Goal: Information Seeking & Learning: Learn about a topic

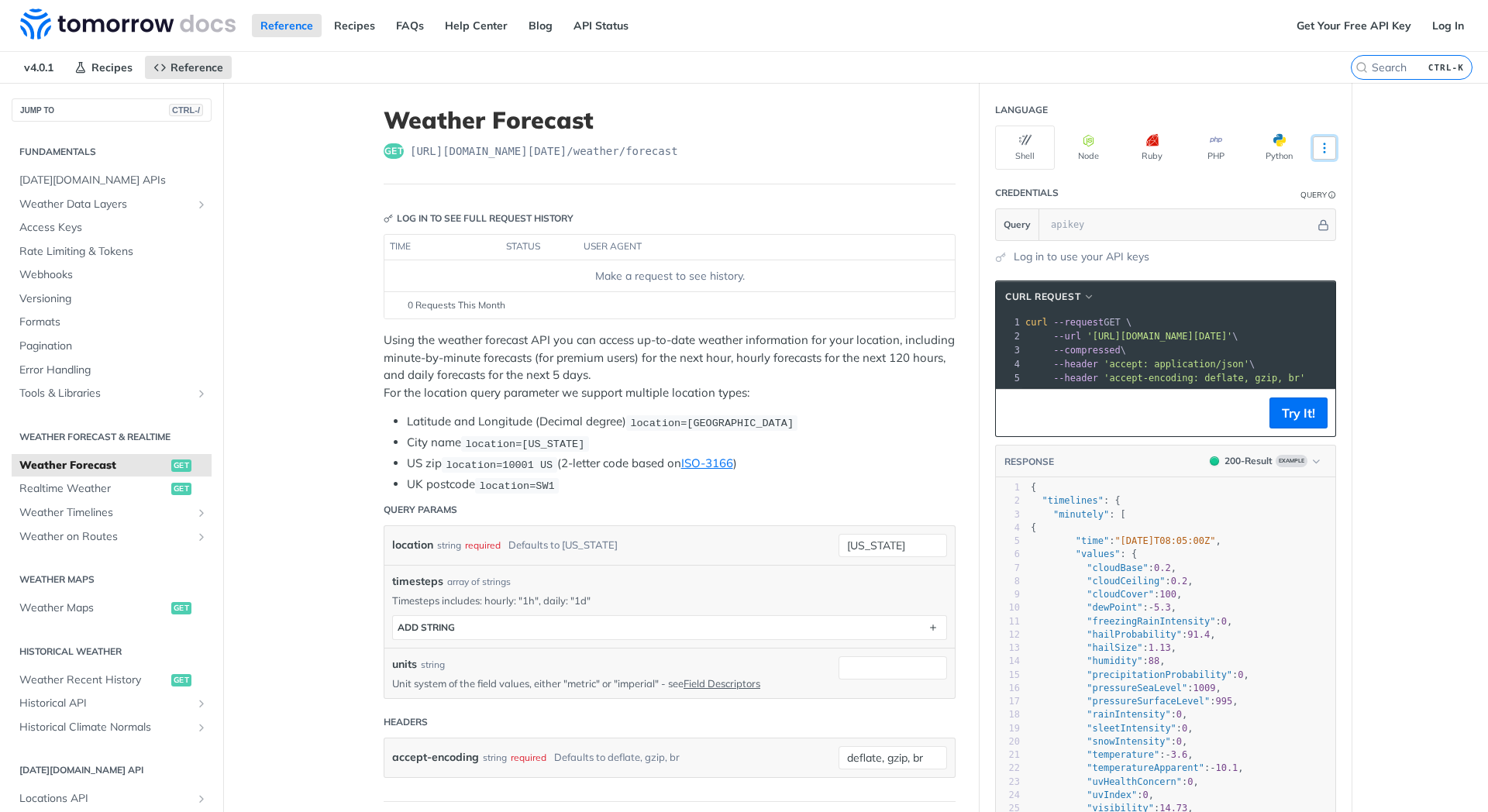
click at [1335, 149] on button "More Languages" at bounding box center [1324, 148] width 23 height 23
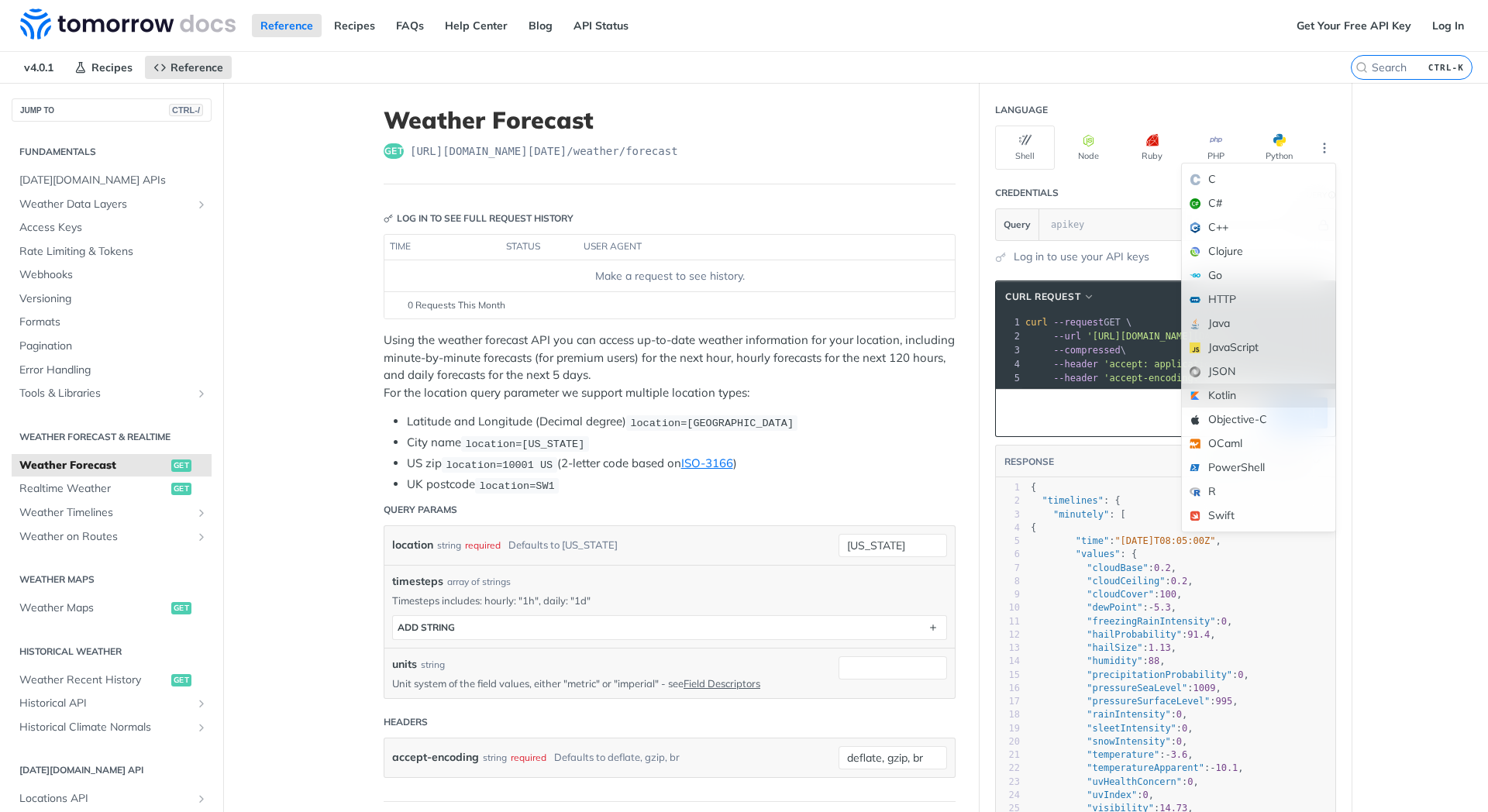
click at [1255, 392] on div "Kotlin" at bounding box center [1258, 395] width 154 height 24
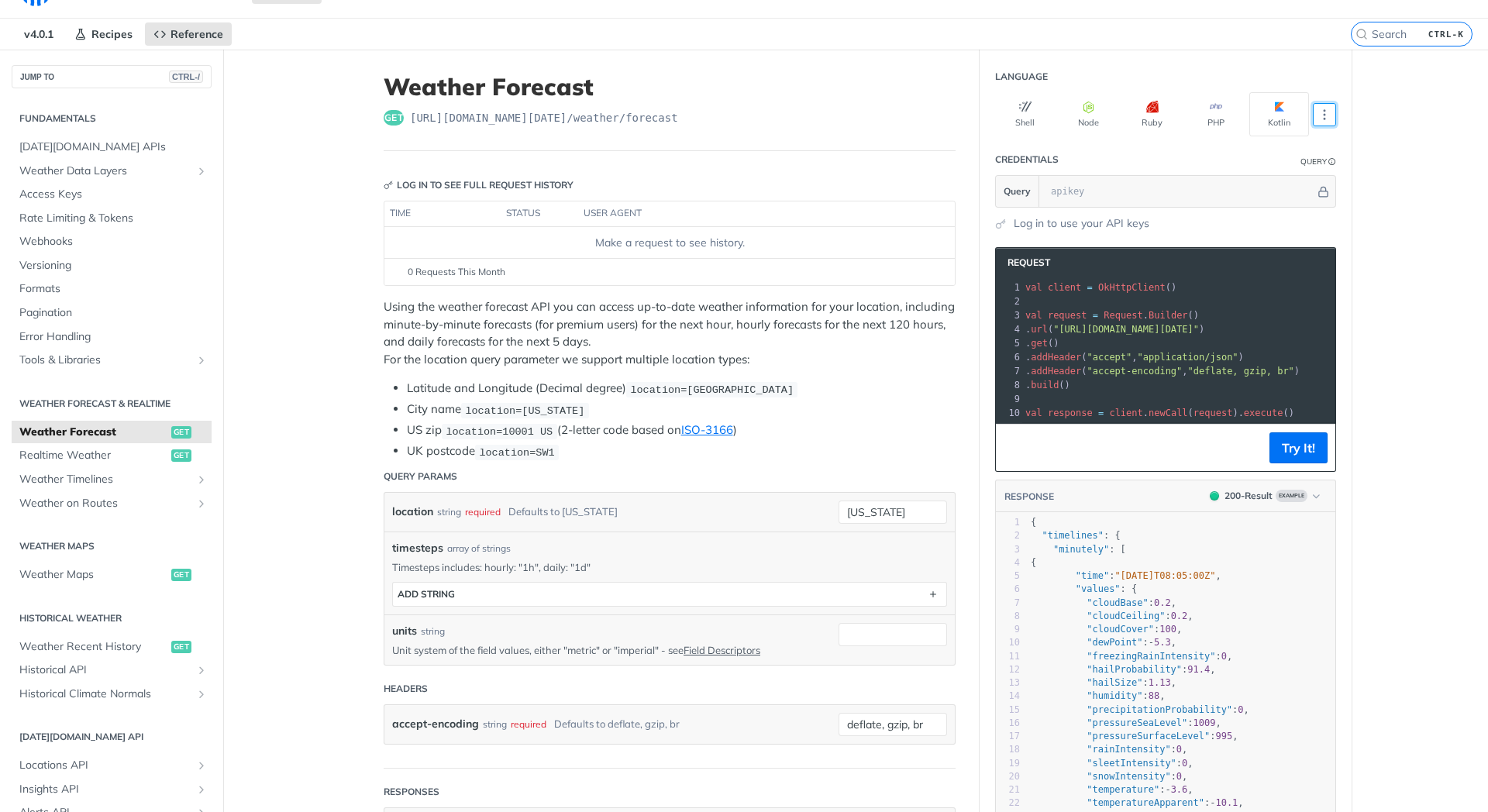
scroll to position [37, 0]
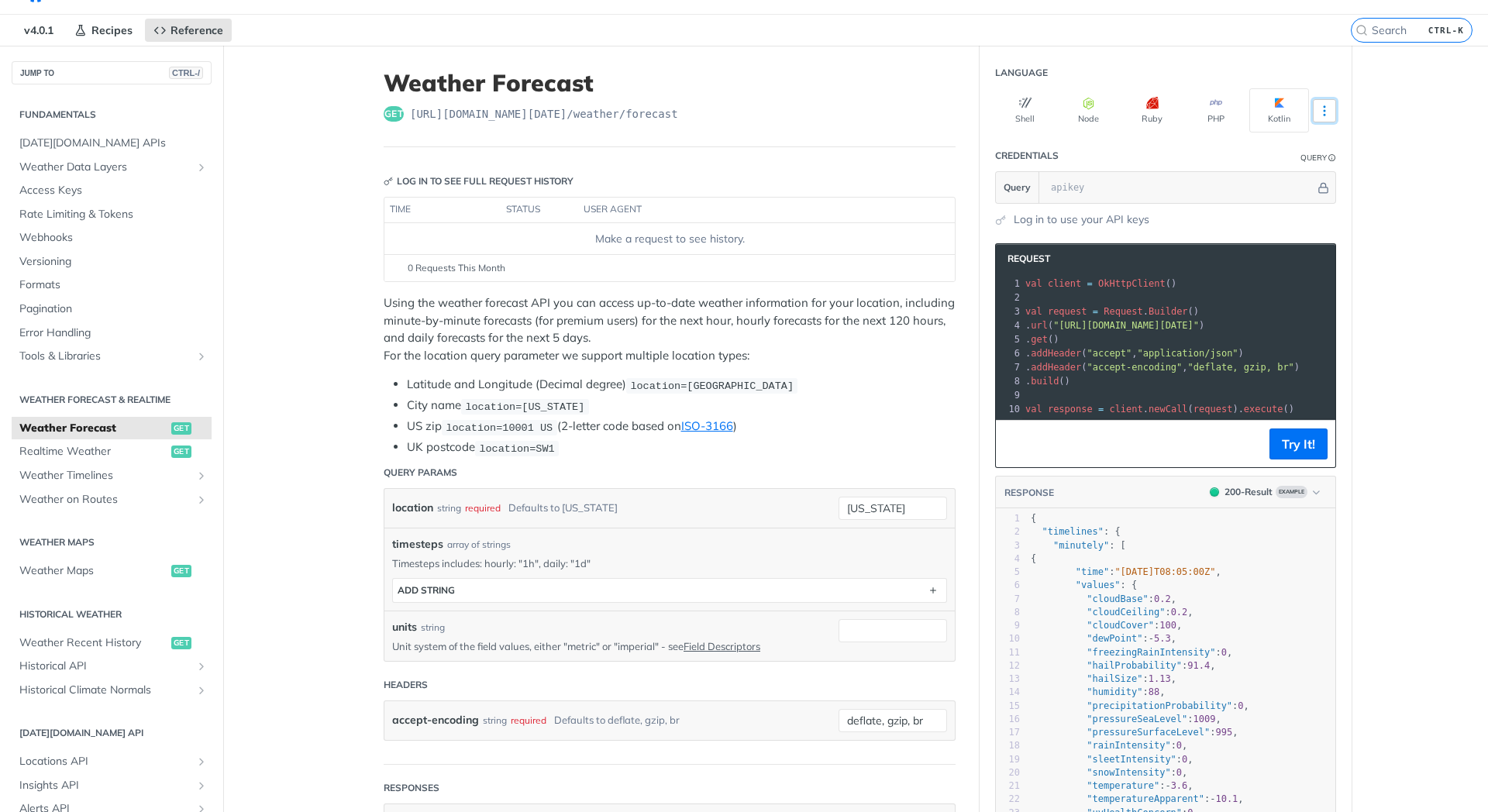
click at [1320, 109] on icon "More ellipsis" at bounding box center [1324, 111] width 14 height 14
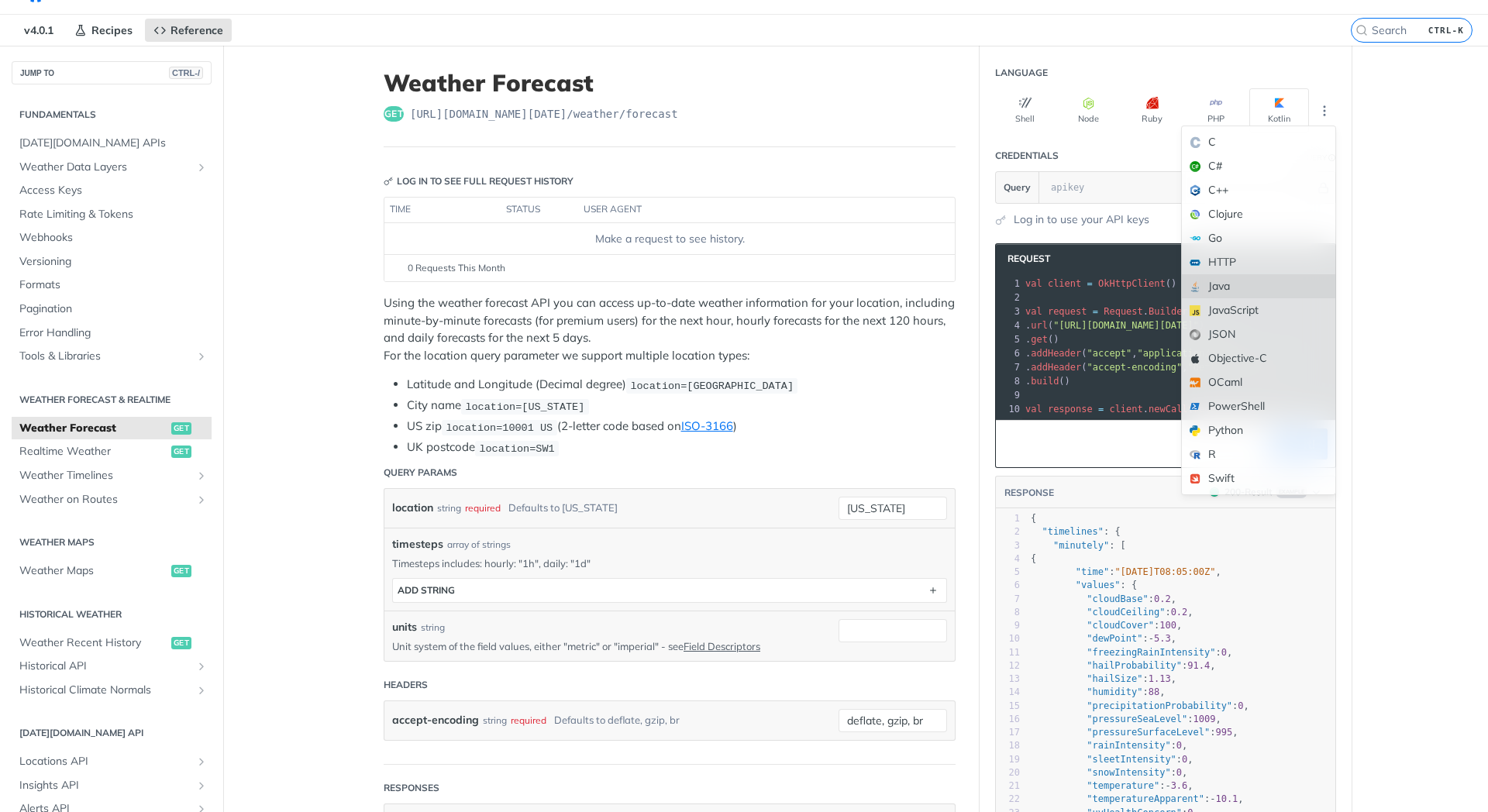
click at [1267, 295] on div "Java" at bounding box center [1258, 286] width 154 height 24
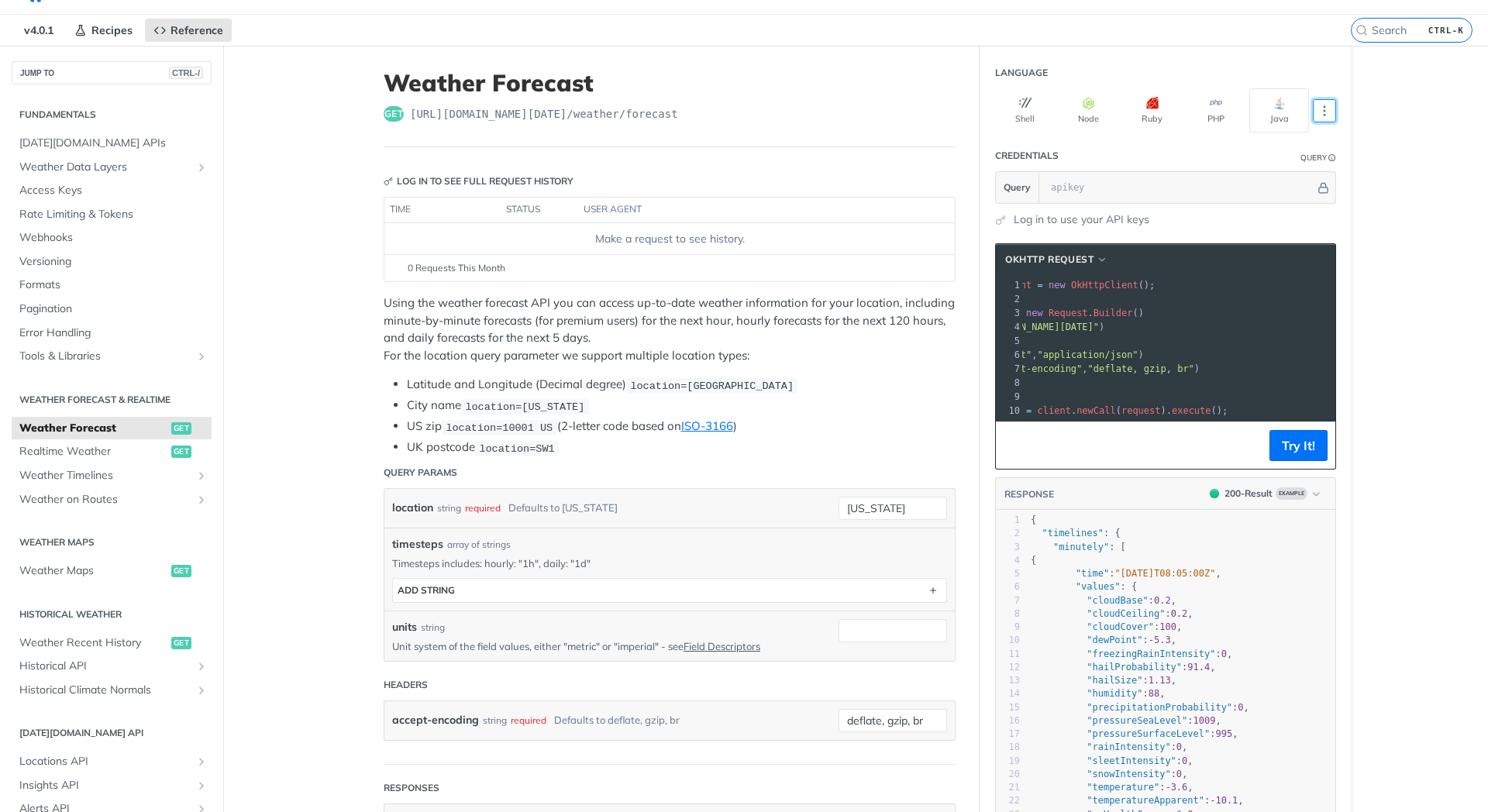
scroll to position [0, 0]
click at [1327, 109] on icon "More ellipsis" at bounding box center [1324, 111] width 14 height 14
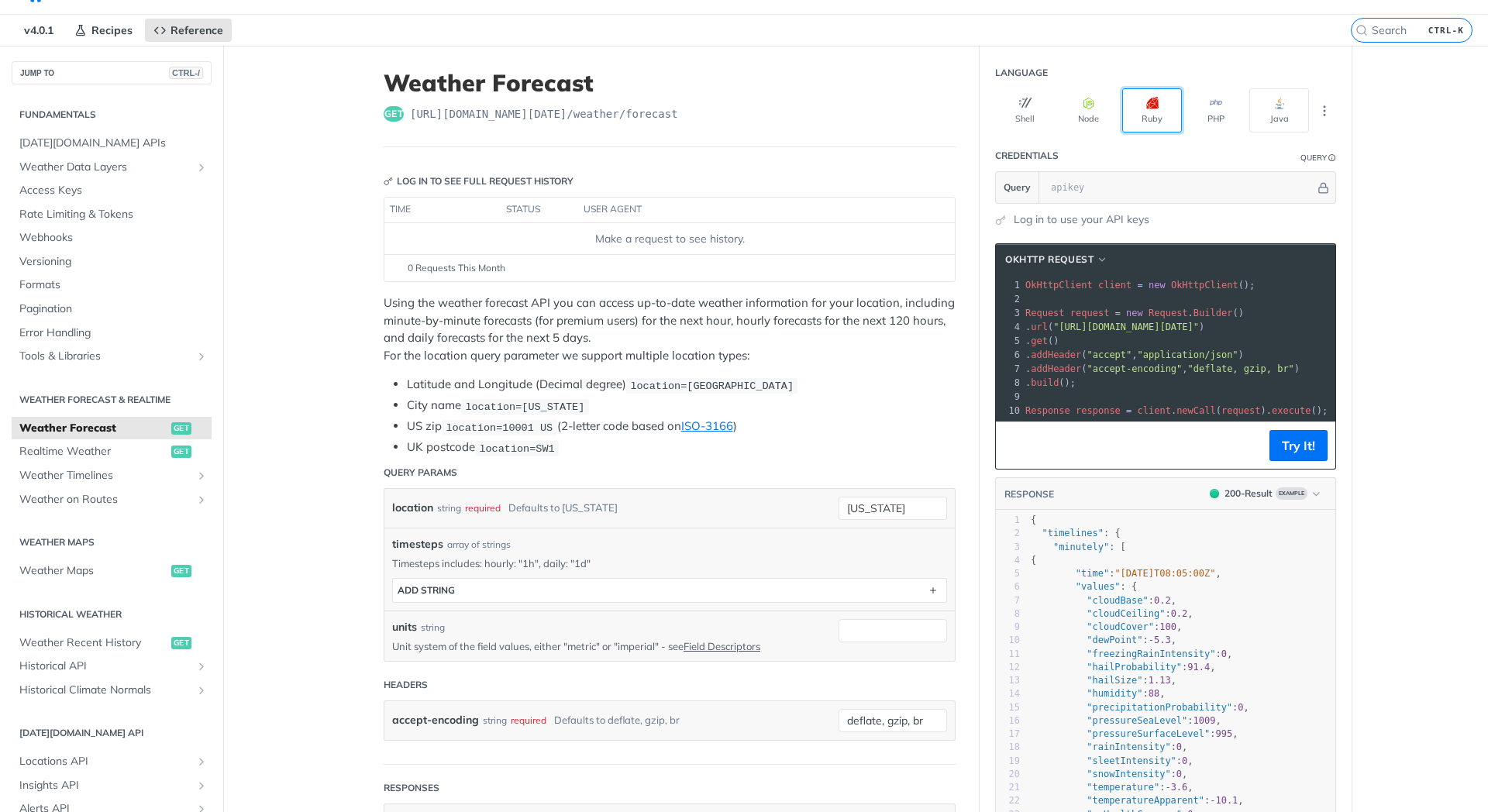
click at [1156, 112] on button "Ruby" at bounding box center [1151, 110] width 60 height 44
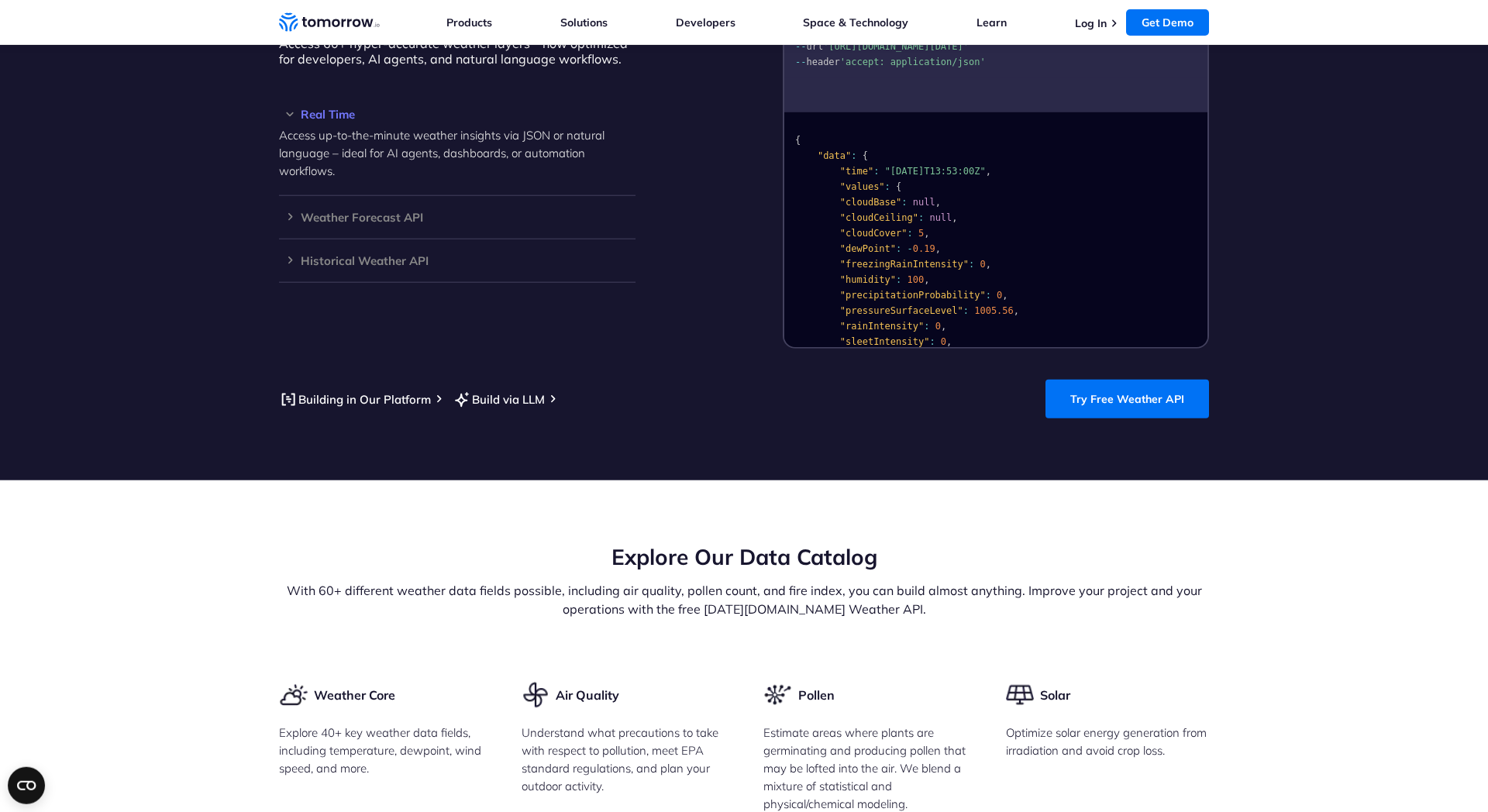
scroll to position [1248, 0]
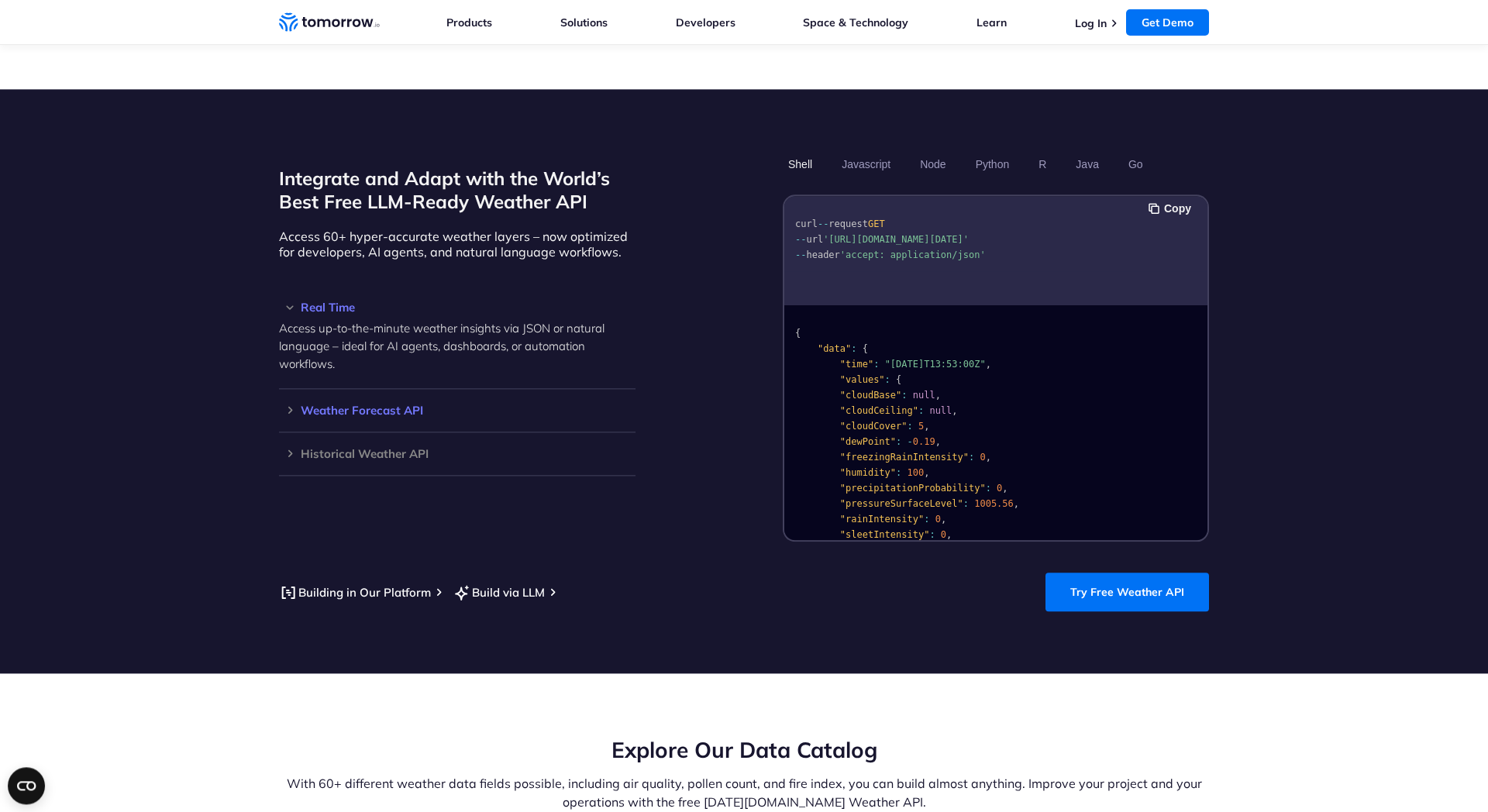
click at [428, 404] on h3 "Weather Forecast API" at bounding box center [457, 409] width 356 height 12
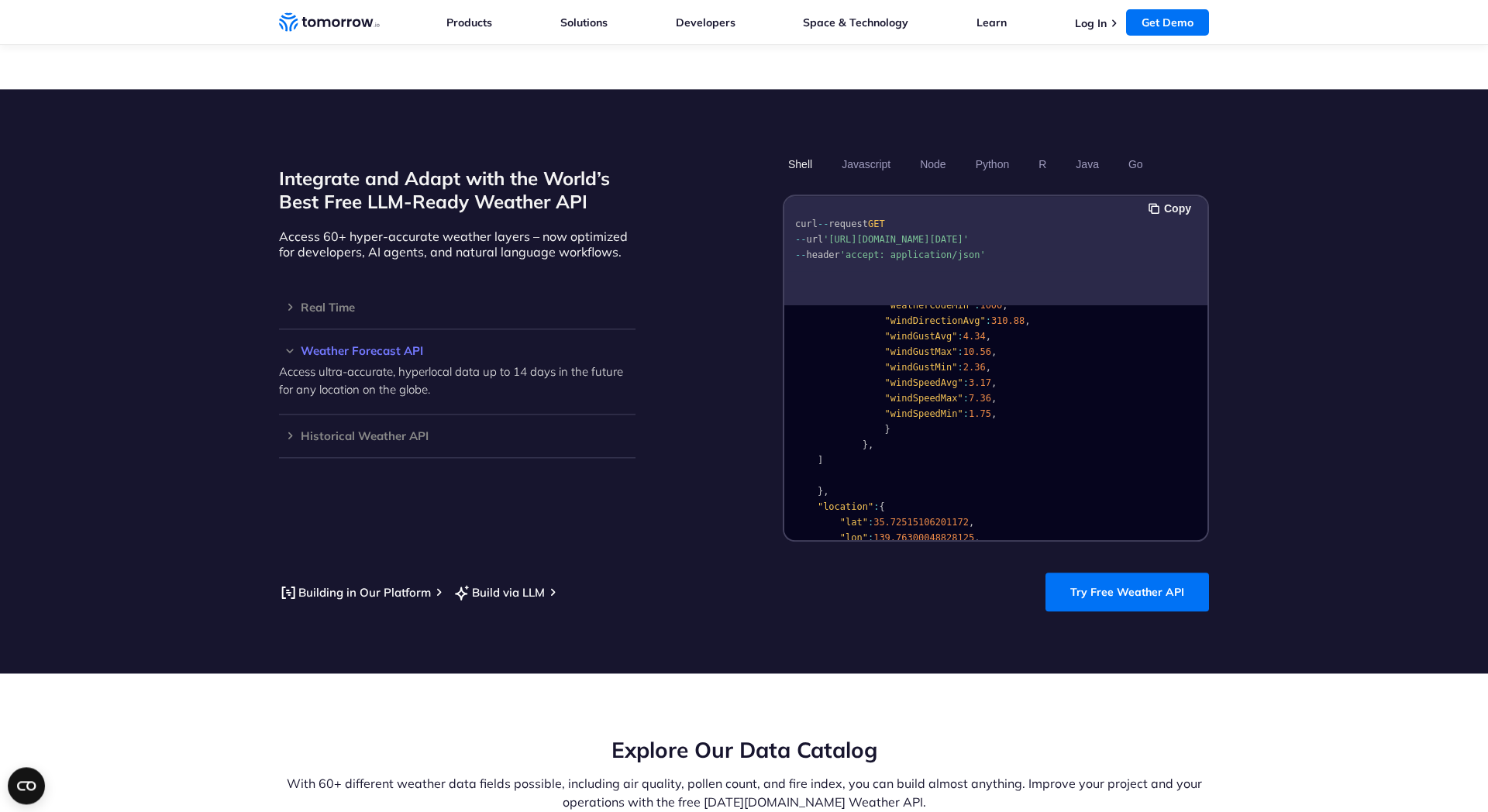
scroll to position [2036, 0]
